Goal: Entertainment & Leisure: Consume media (video, audio)

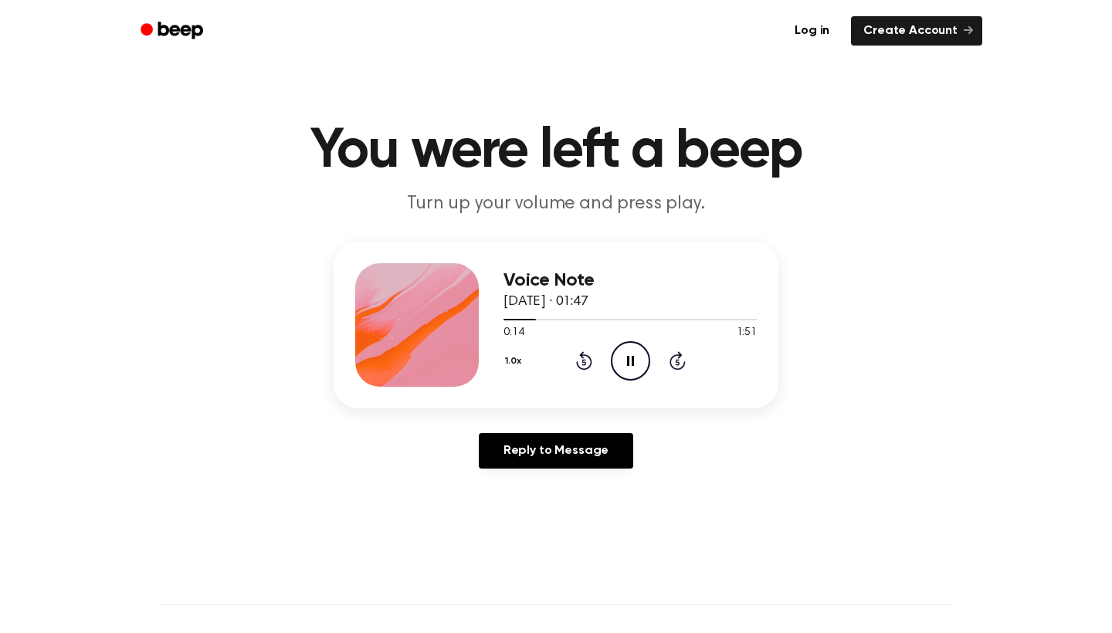
click at [684, 359] on icon "Skip 5 seconds" at bounding box center [677, 361] width 17 height 20
click at [638, 361] on icon "Pause Audio" at bounding box center [630, 360] width 39 height 39
click at [584, 364] on icon "Rewind 5 seconds" at bounding box center [583, 361] width 17 height 20
click at [638, 366] on icon "Play Audio" at bounding box center [630, 360] width 39 height 39
click at [579, 360] on icon "Rewind 5 seconds" at bounding box center [583, 361] width 17 height 20
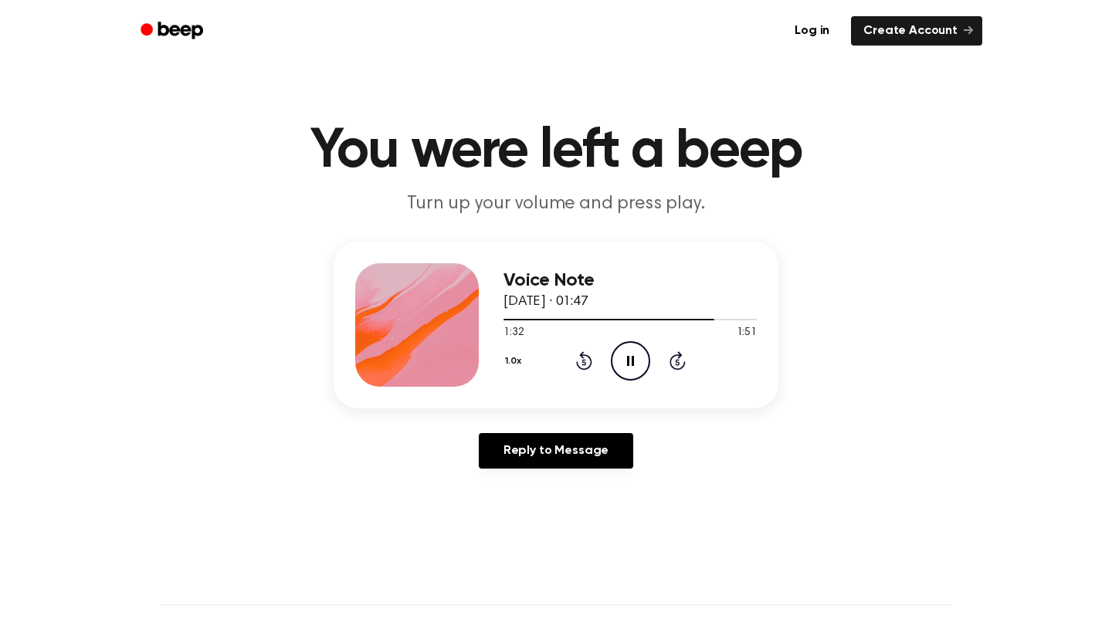
click at [641, 363] on icon "Pause Audio" at bounding box center [630, 360] width 39 height 39
click at [591, 358] on icon at bounding box center [584, 360] width 16 height 19
click at [626, 366] on icon "Play Audio" at bounding box center [630, 360] width 39 height 39
click at [624, 357] on icon "Pause Audio" at bounding box center [630, 360] width 39 height 39
click at [585, 361] on icon at bounding box center [584, 363] width 4 height 6
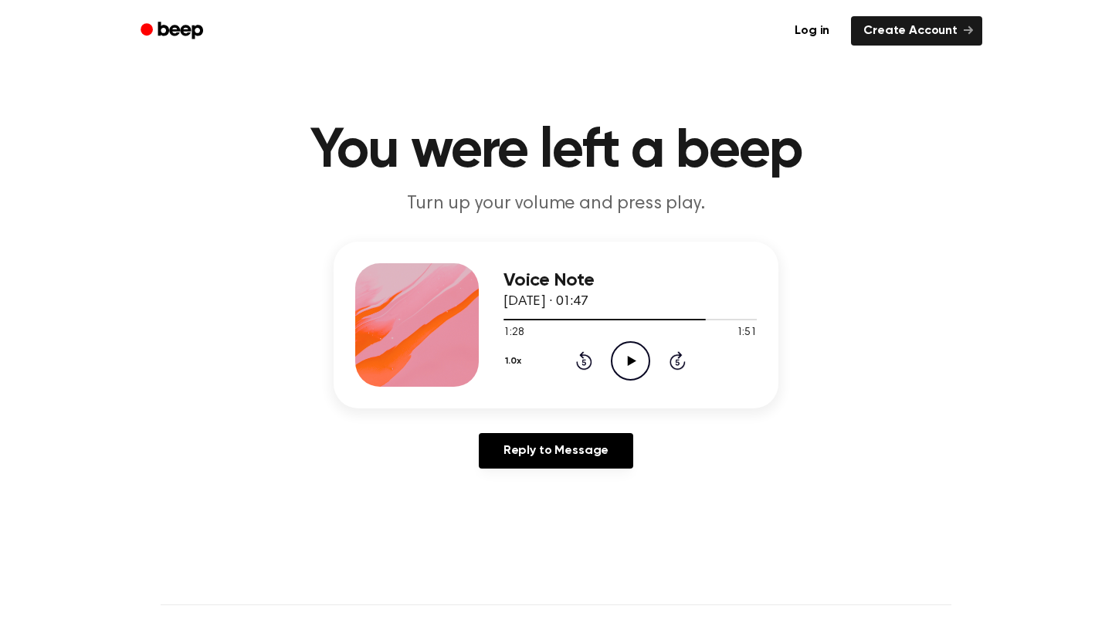
click at [585, 361] on icon at bounding box center [584, 363] width 4 height 6
click at [625, 365] on icon "Play Audio" at bounding box center [630, 360] width 39 height 39
click at [582, 351] on icon "Rewind 5 seconds" at bounding box center [583, 361] width 17 height 20
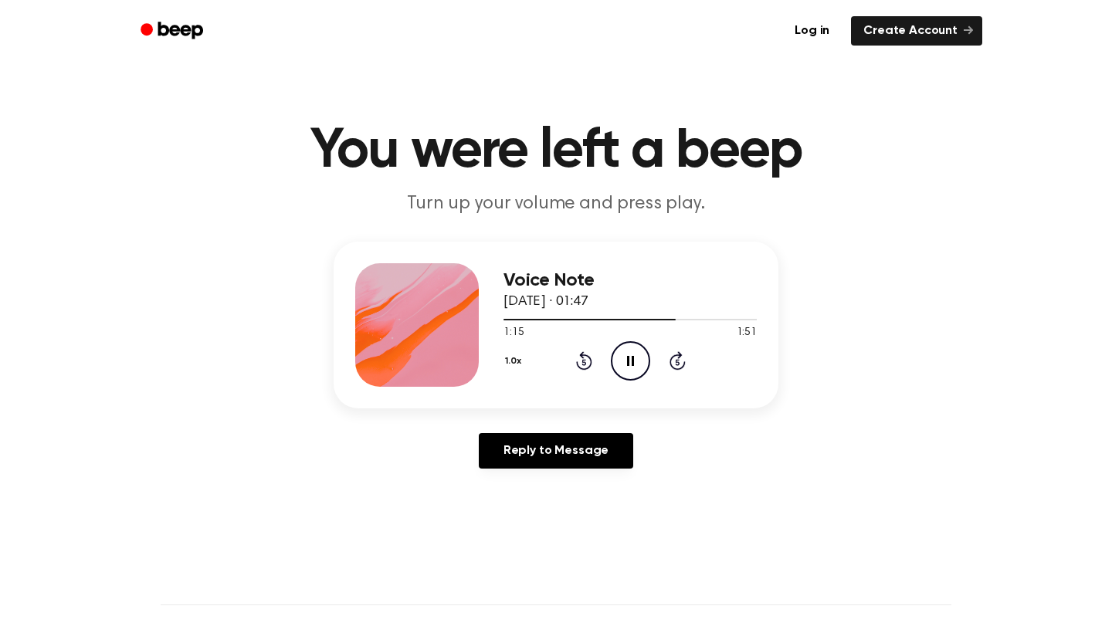
click at [582, 351] on icon "Rewind 5 seconds" at bounding box center [583, 361] width 17 height 20
click at [618, 353] on icon "Pause Audio" at bounding box center [630, 360] width 39 height 39
click at [645, 367] on icon "Play Audio" at bounding box center [630, 360] width 39 height 39
